Goal: Task Accomplishment & Management: Use online tool/utility

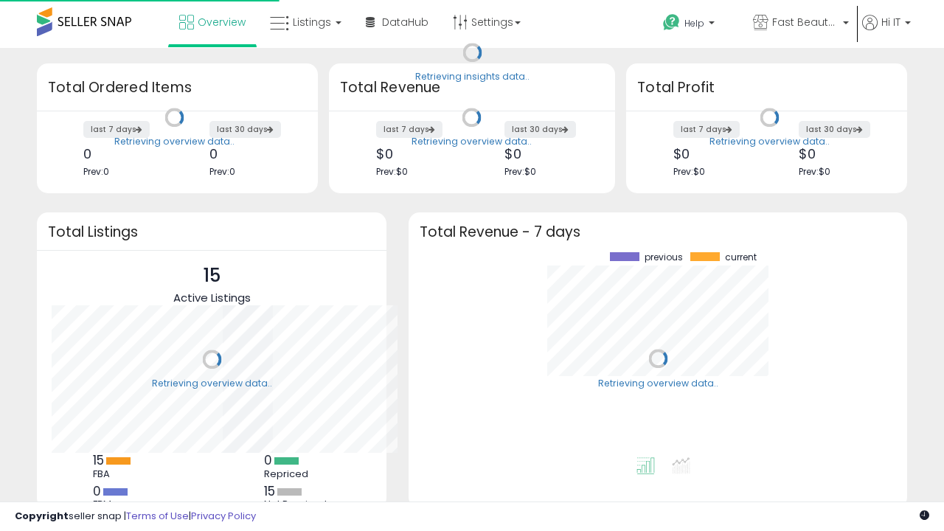
scroll to position [205, 469]
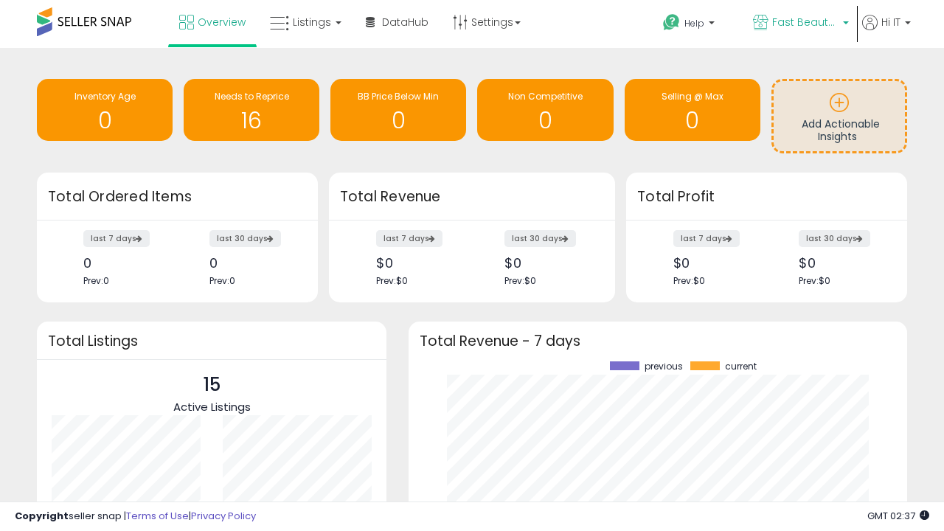
click at [799, 24] on span "Fast Beauty ([GEOGRAPHIC_DATA])" at bounding box center [805, 22] width 66 height 15
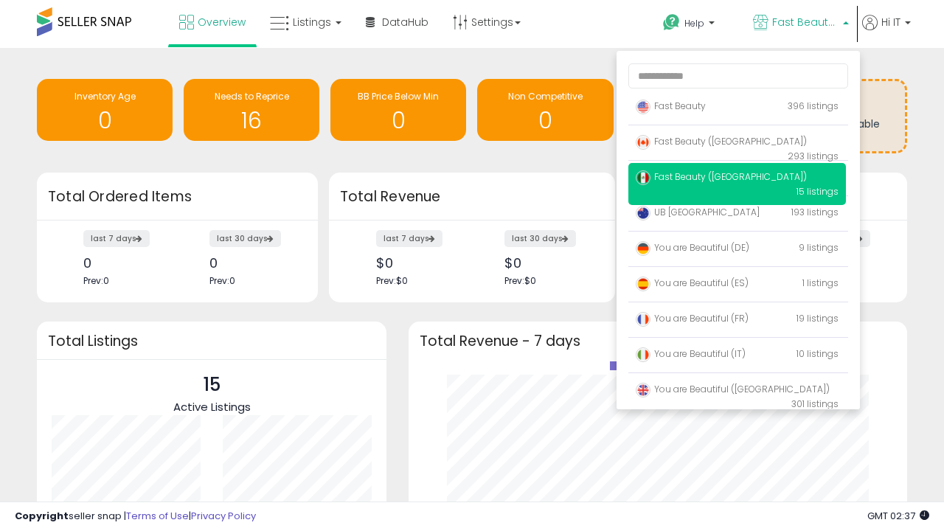
click at [737, 144] on span "Fast Beauty ([GEOGRAPHIC_DATA])" at bounding box center [721, 141] width 171 height 13
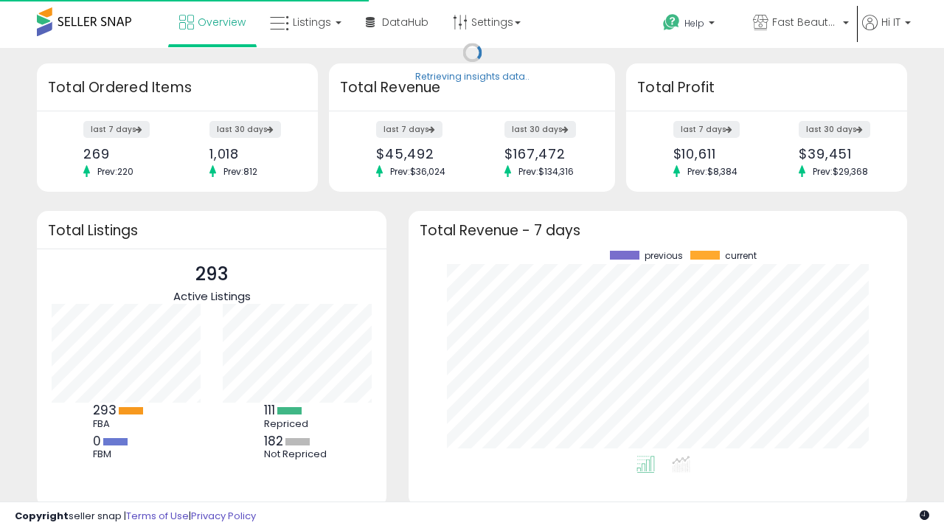
scroll to position [205, 469]
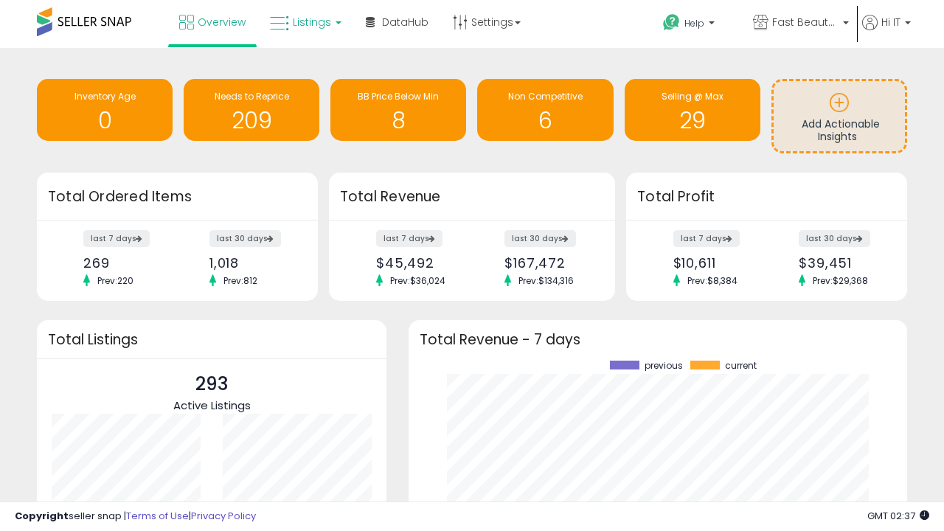
click at [304, 22] on span "Listings" at bounding box center [312, 22] width 38 height 15
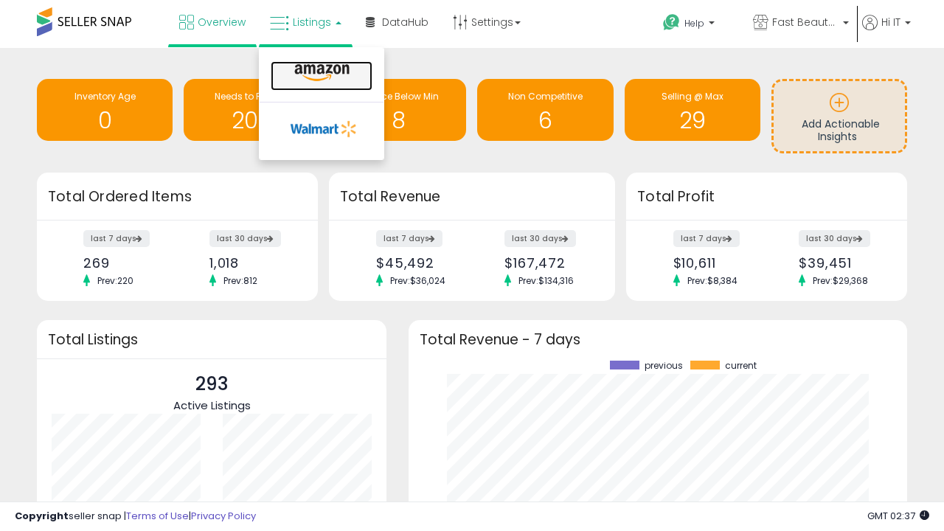
click at [320, 73] on icon at bounding box center [322, 72] width 64 height 19
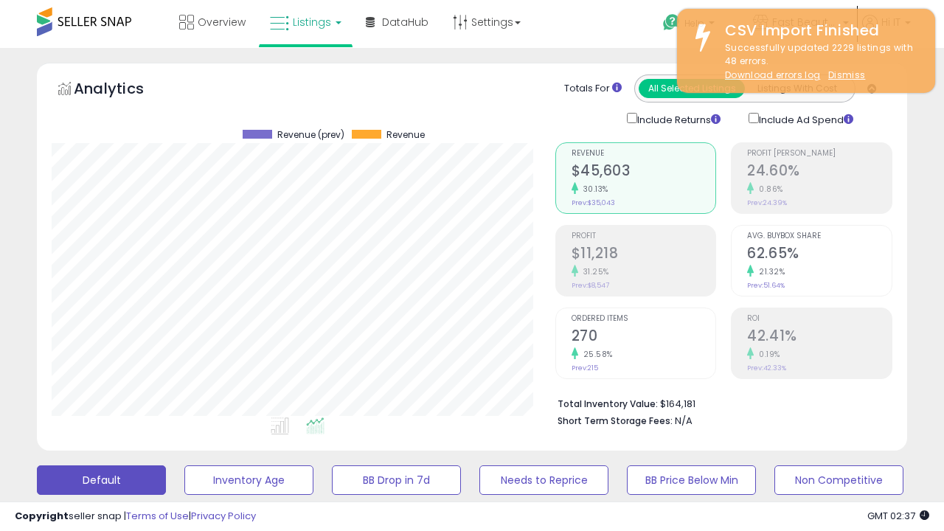
scroll to position [302, 503]
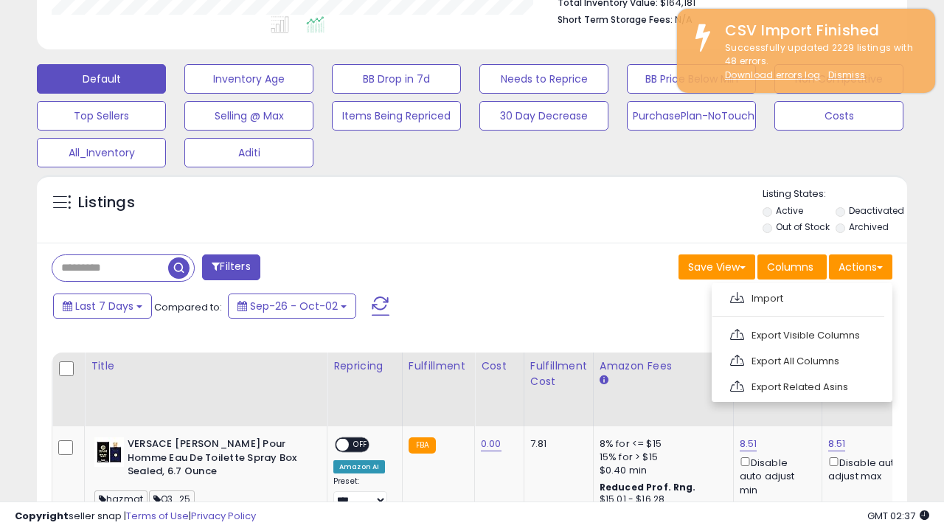
click at [737, 296] on span at bounding box center [737, 297] width 14 height 11
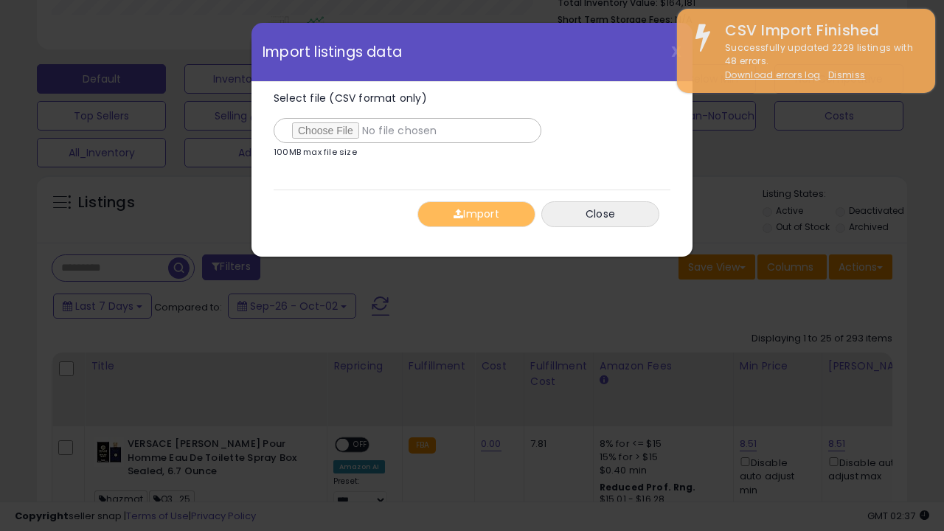
type input "**********"
click at [476, 214] on button "Import" at bounding box center [476, 214] width 118 height 26
